Goal: Information Seeking & Learning: Find specific fact

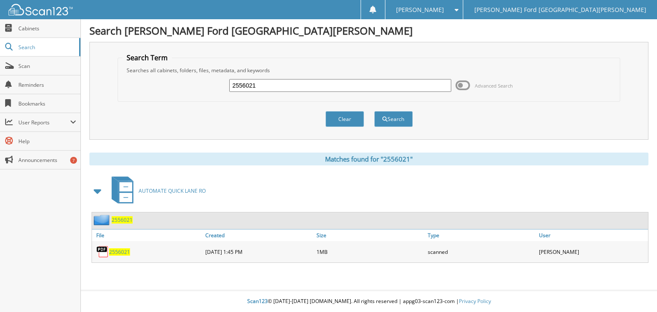
click at [374, 83] on input "2556021" at bounding box center [340, 85] width 222 height 13
type input "2545355"
click at [397, 114] on button "Search" at bounding box center [393, 119] width 38 height 16
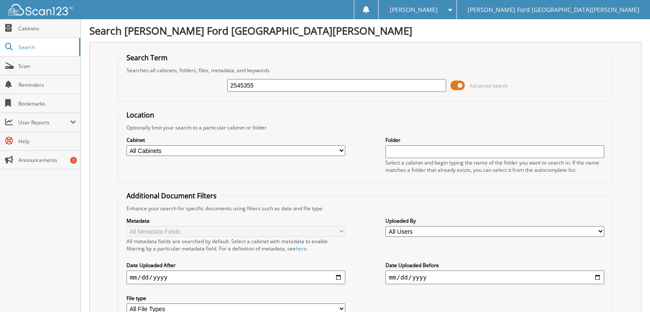
click at [455, 86] on span at bounding box center [458, 85] width 15 height 13
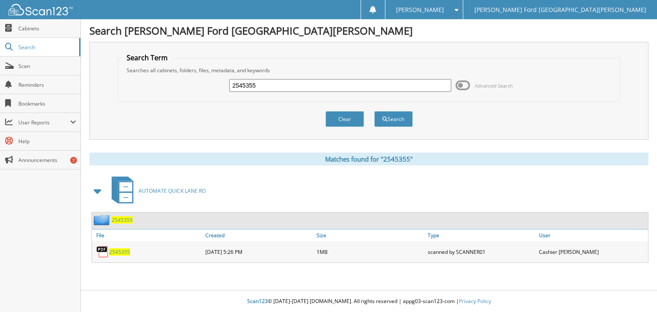
click at [121, 248] on span "2545355" at bounding box center [119, 251] width 21 height 7
